Goal: Information Seeking & Learning: Learn about a topic

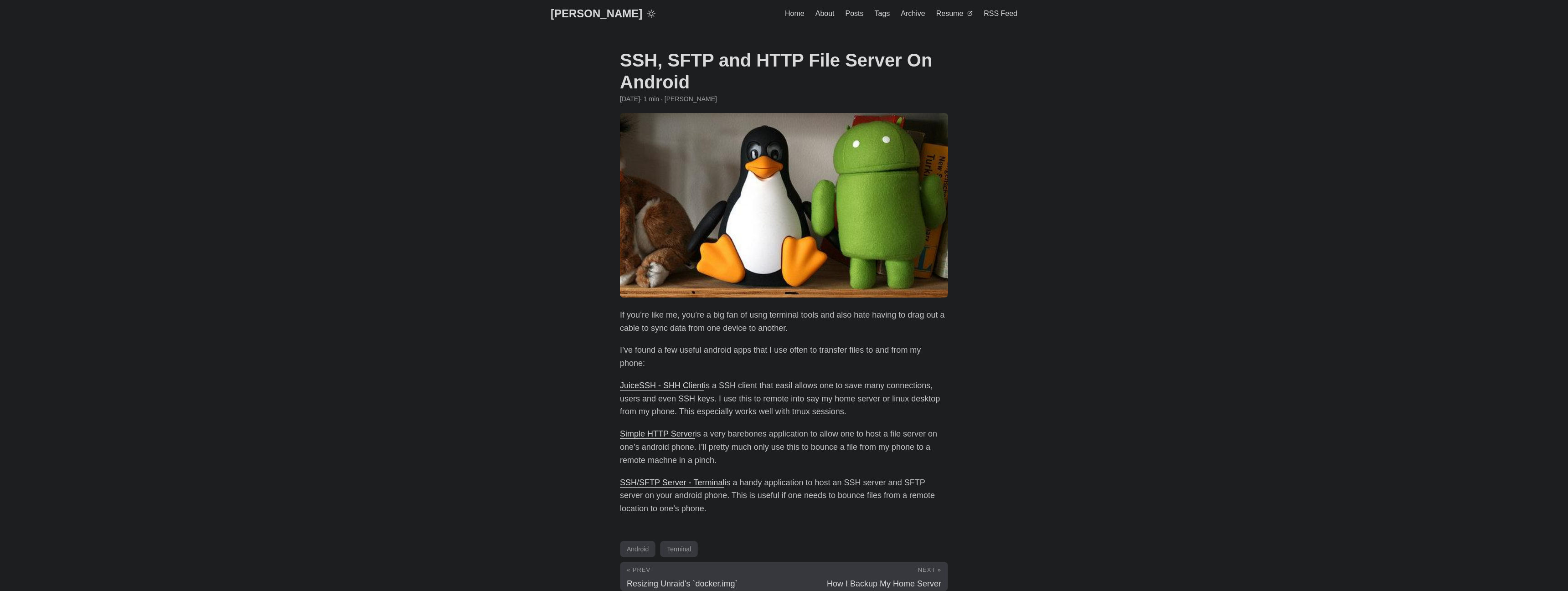
scroll to position [71, 0]
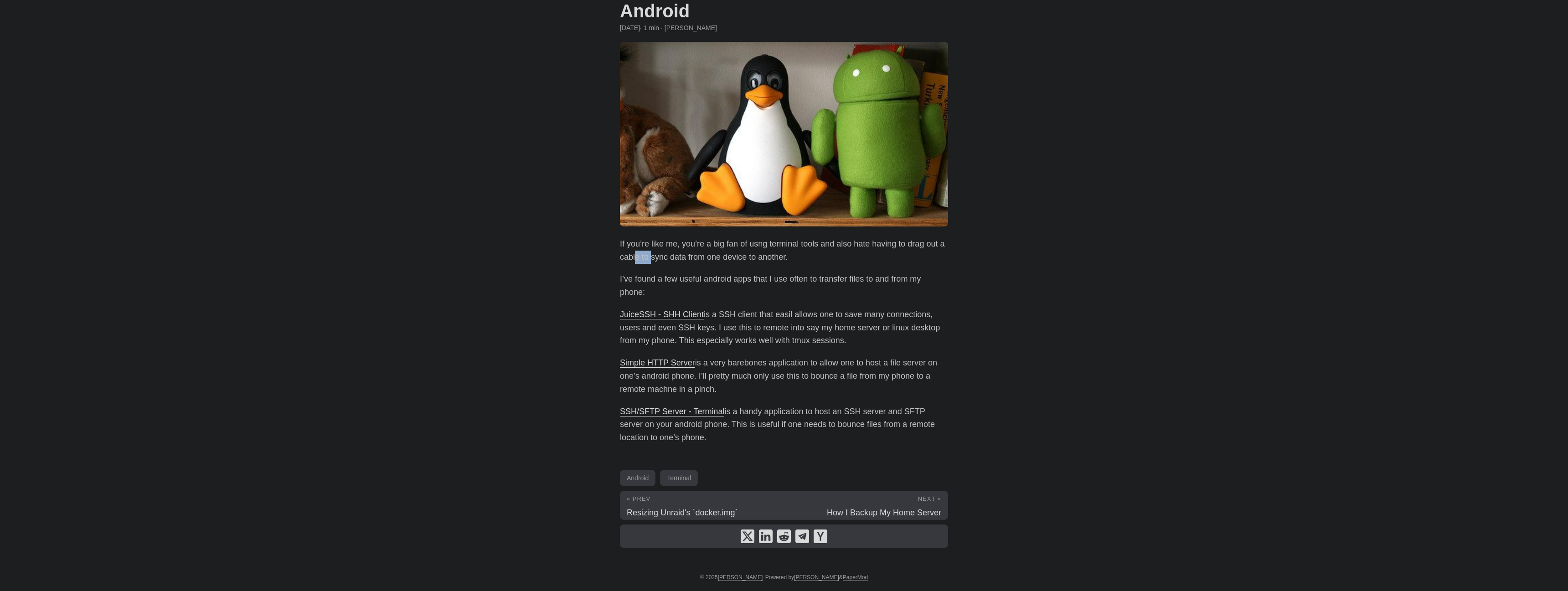
drag, startPoint x: 635, startPoint y: 263, endPoint x: 651, endPoint y: 260, distance: 16.3
click at [651, 260] on p "If you’re like me, you’re a big fan of usng terminal tools and also hate having…" at bounding box center [784, 250] width 328 height 26
click at [671, 260] on p "If you’re like me, you’re a big fan of usng terminal tools and also hate having…" at bounding box center [784, 250] width 328 height 26
drag, startPoint x: 629, startPoint y: 261, endPoint x: 739, endPoint y: 255, distance: 110.2
click at [739, 255] on p "If you’re like me, you’re a big fan of usng terminal tools and also hate having…" at bounding box center [784, 250] width 328 height 26
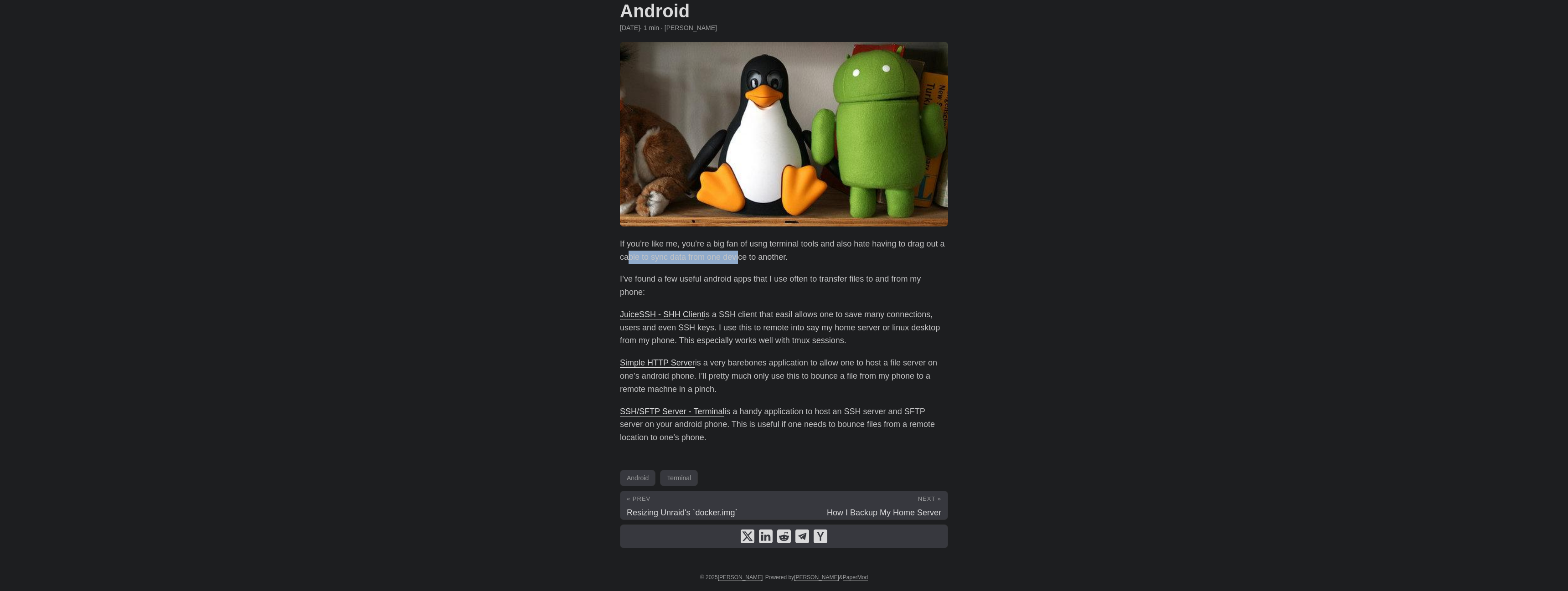
drag, startPoint x: 739, startPoint y: 255, endPoint x: 765, endPoint y: 258, distance: 26.2
click at [741, 257] on p "If you’re like me, you’re a big fan of usng terminal tools and also hate having…" at bounding box center [784, 250] width 328 height 26
drag, startPoint x: 765, startPoint y: 258, endPoint x: 653, endPoint y: 257, distance: 112.0
click at [653, 257] on p "If you’re like me, you’re a big fan of usng terminal tools and also hate having…" at bounding box center [784, 250] width 328 height 26
click at [651, 254] on p "If you’re like me, you’re a big fan of usng terminal tools and also hate having…" at bounding box center [784, 250] width 328 height 26
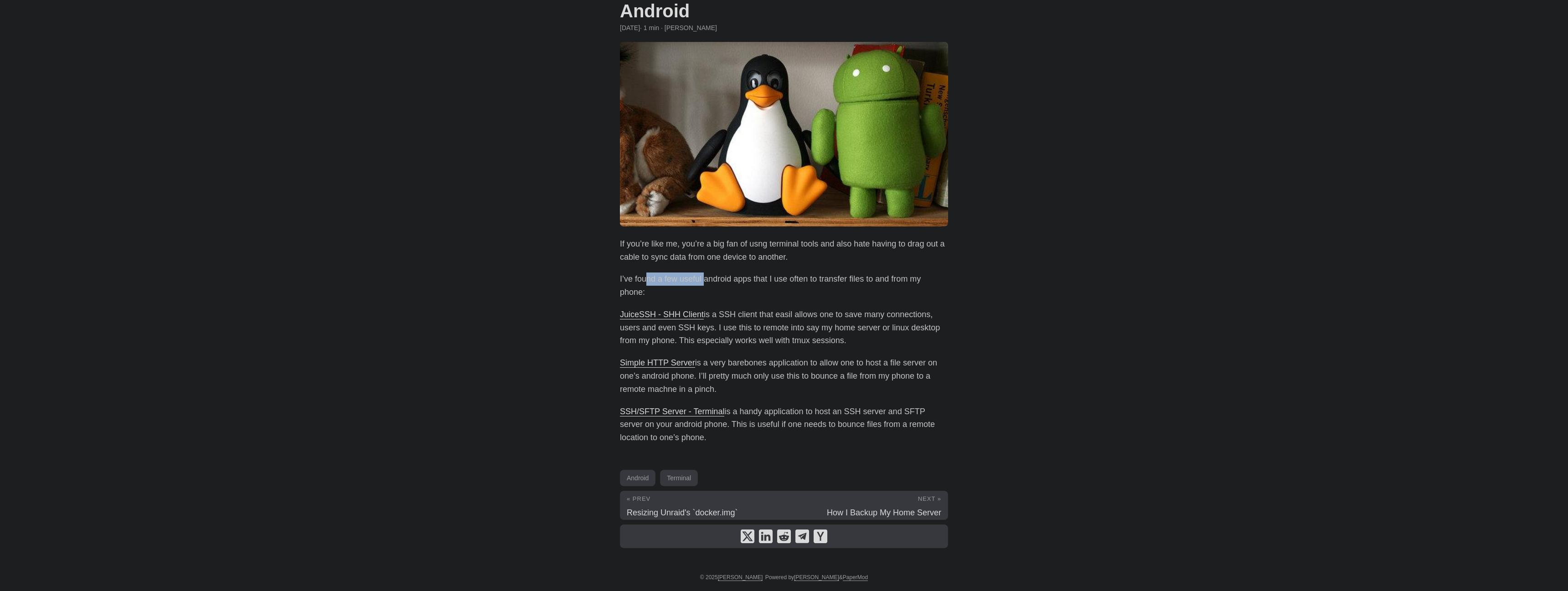
drag, startPoint x: 646, startPoint y: 284, endPoint x: 703, endPoint y: 285, distance: 57.0
click at [703, 285] on p "I’ve found a few useful android apps that I use often to transfer files to and …" at bounding box center [784, 285] width 328 height 26
